Goal: Transaction & Acquisition: Purchase product/service

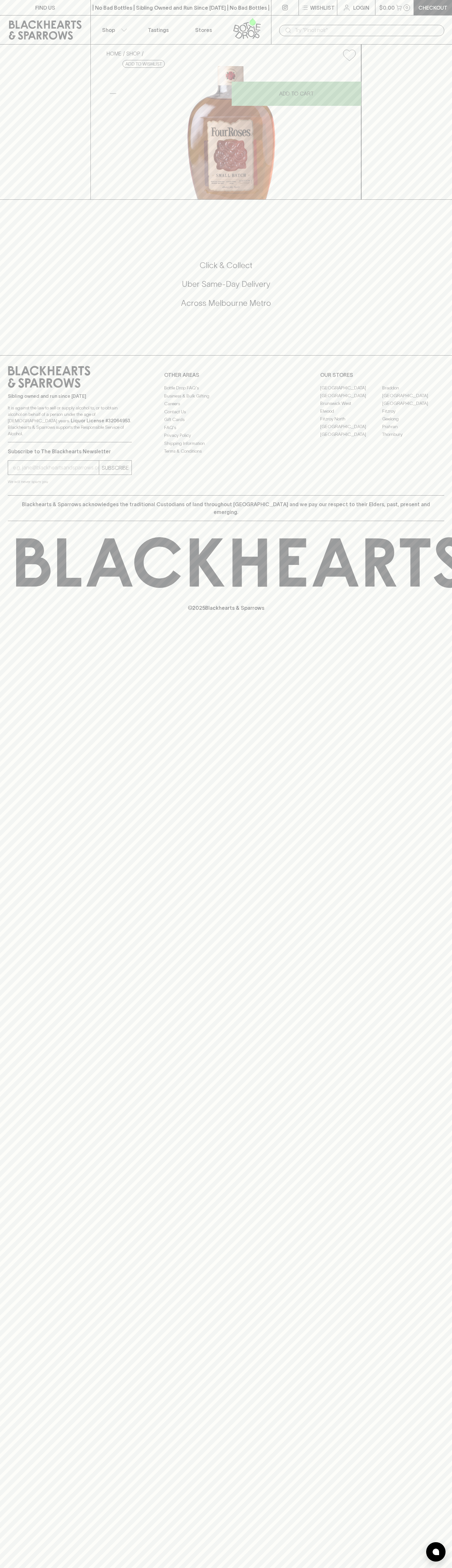
click at [368, 28] on input "text" at bounding box center [366, 30] width 144 height 10
click at [447, 1426] on div "FIND US | No Bad Bottles | Sibling Owned and Run Since 2006 | No Bad Bottles | …" at bounding box center [226, 784] width 452 height 1568
click at [105, 1567] on html "FIND US | No Bad Bottles | Sibling Owned and Run Since 2006 | No Bad Bottles | …" at bounding box center [226, 784] width 452 height 1568
click at [9, 200] on div "HOME SHOP Four Roses Small Batch Bourbon Whisky 700ml $112.00 Add to wishlist N…" at bounding box center [226, 122] width 452 height 155
